Goal: Task Accomplishment & Management: Manage account settings

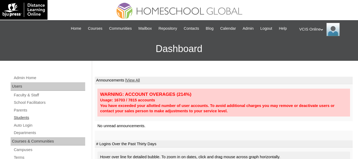
click at [26, 121] on link "Students" at bounding box center [49, 117] width 72 height 7
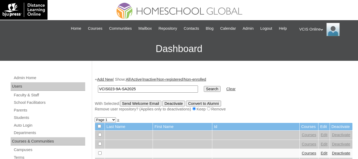
type input "VCIS023-9A-SA2025"
click at [204, 86] on input "Search" at bounding box center [212, 89] width 16 height 6
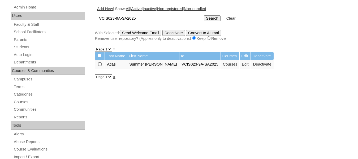
scroll to position [71, 0]
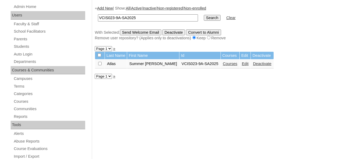
click at [242, 66] on link "Edit" at bounding box center [245, 64] width 7 height 4
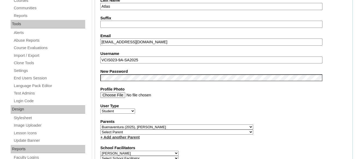
scroll to position [173, 0]
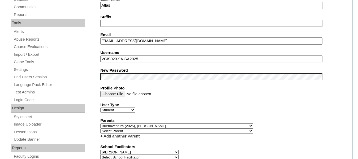
drag, startPoint x: 162, startPoint y: 66, endPoint x: 87, endPoint y: 60, distance: 75.4
paste input "summer.buenaventura"
type input "summer.buenaventura2025"
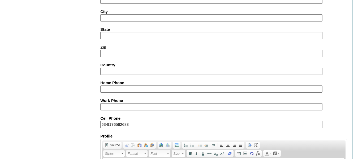
scroll to position [661, 0]
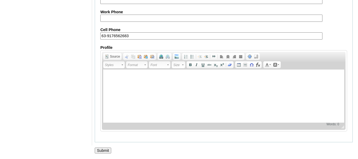
click at [109, 150] on input "Submit" at bounding box center [103, 151] width 16 height 6
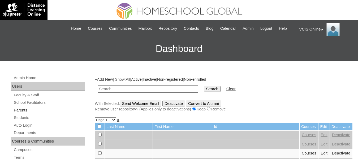
click at [25, 114] on link "Parents" at bounding box center [49, 110] width 72 height 7
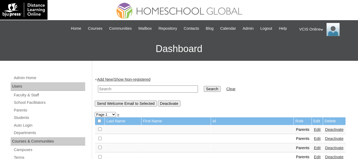
click at [123, 93] on input "text" at bounding box center [148, 89] width 100 height 7
paste input "VCIS023-9A-PA2025"
type input "VCIS023-9A-PA2025"
click at [204, 86] on input "Search" at bounding box center [212, 89] width 16 height 6
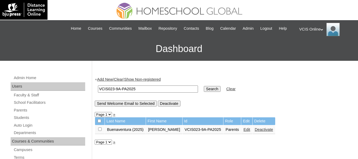
click at [244, 132] on link "Edit" at bounding box center [247, 129] width 7 height 4
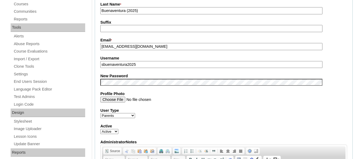
scroll to position [170, 0]
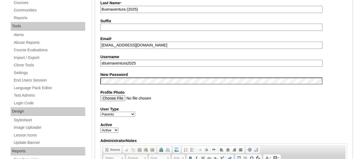
click at [190, 67] on input "sbuenaventura2025" at bounding box center [211, 63] width 222 height 7
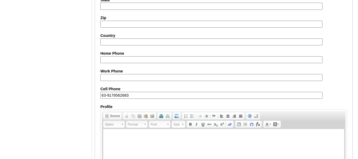
scroll to position [545, 0]
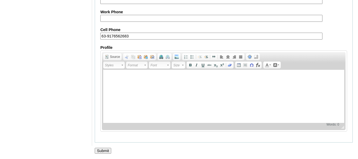
click at [100, 153] on input "Submit" at bounding box center [103, 151] width 16 height 6
